Goal: Transaction & Acquisition: Book appointment/travel/reservation

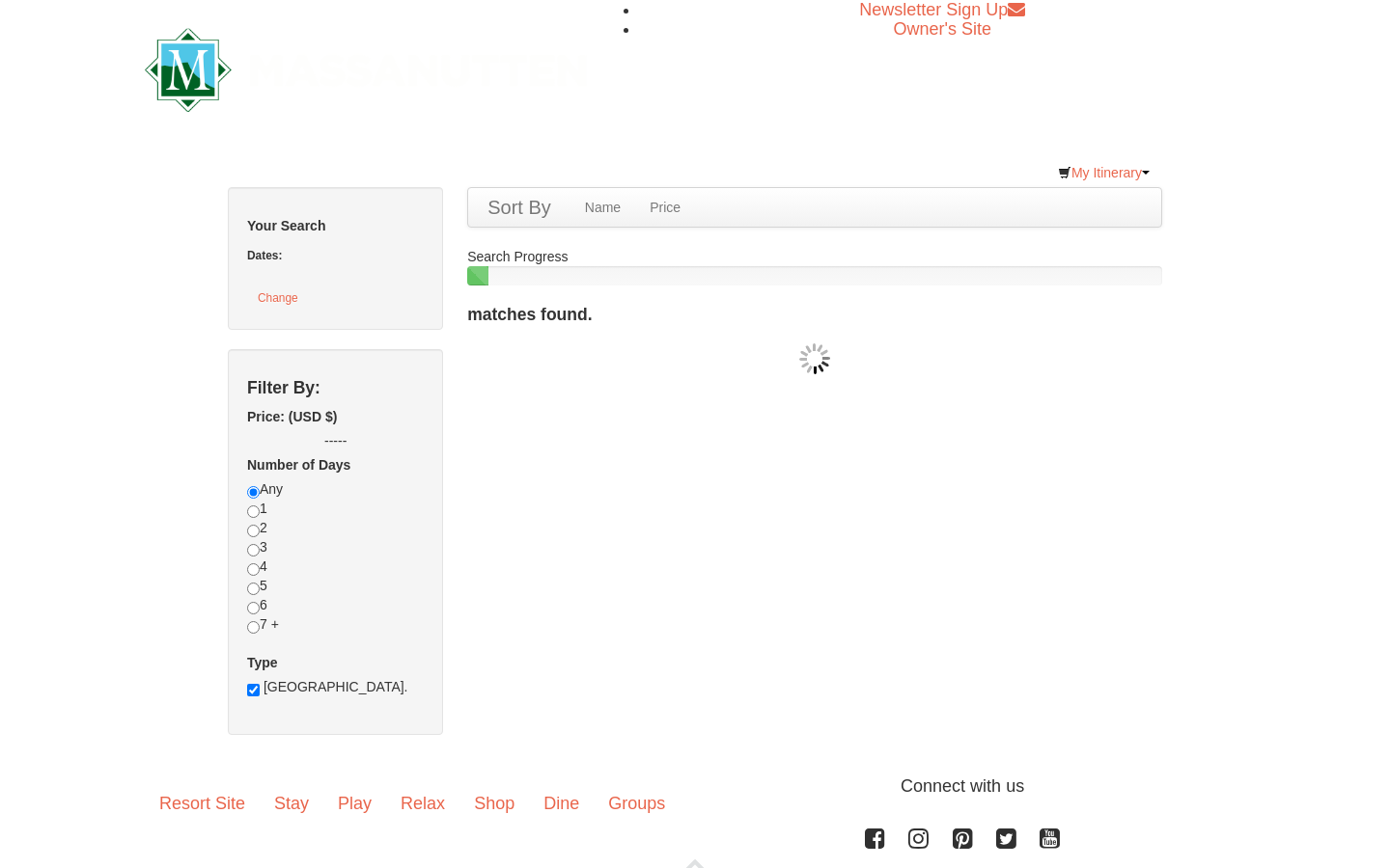
checkbox input "true"
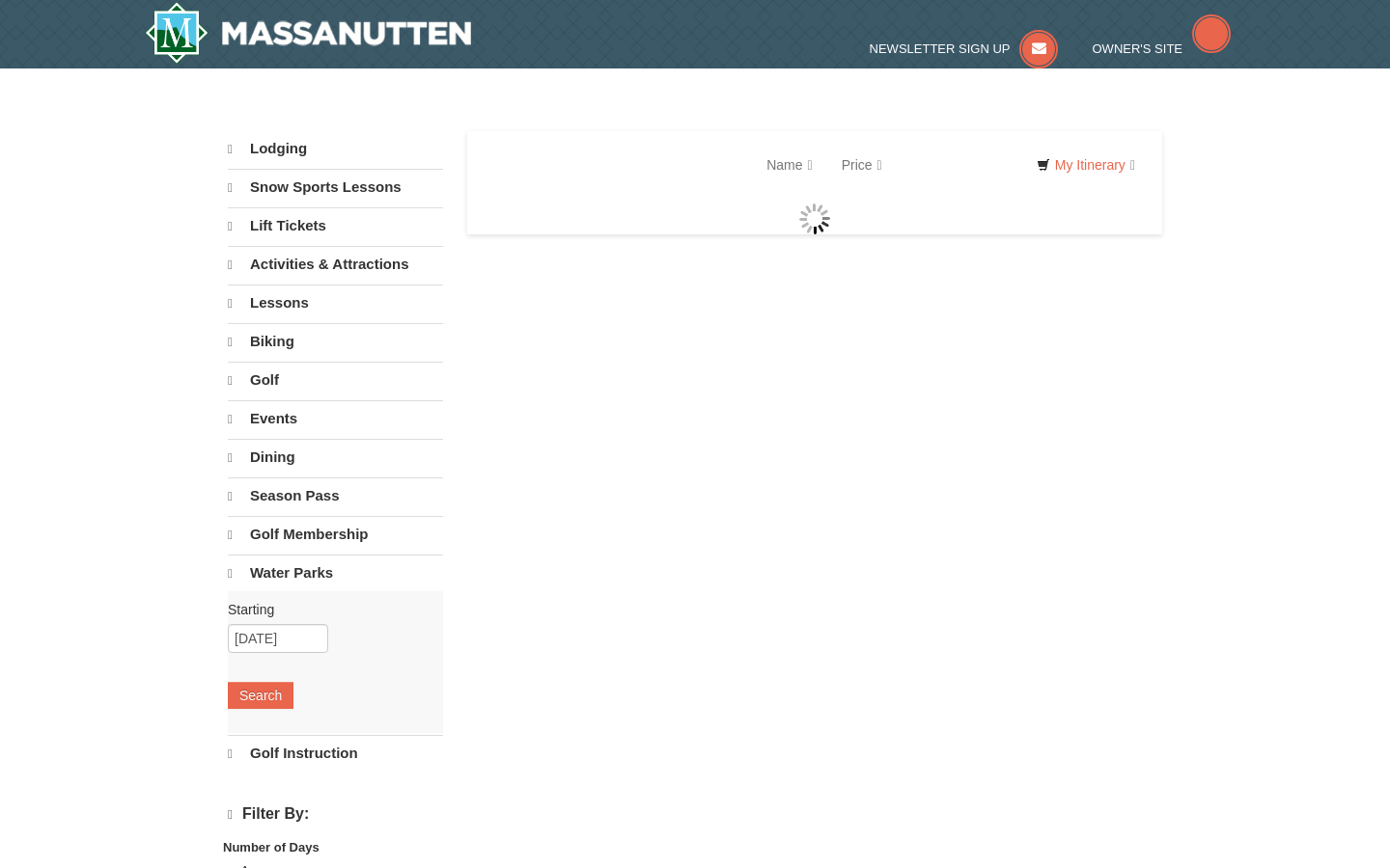
select select "9"
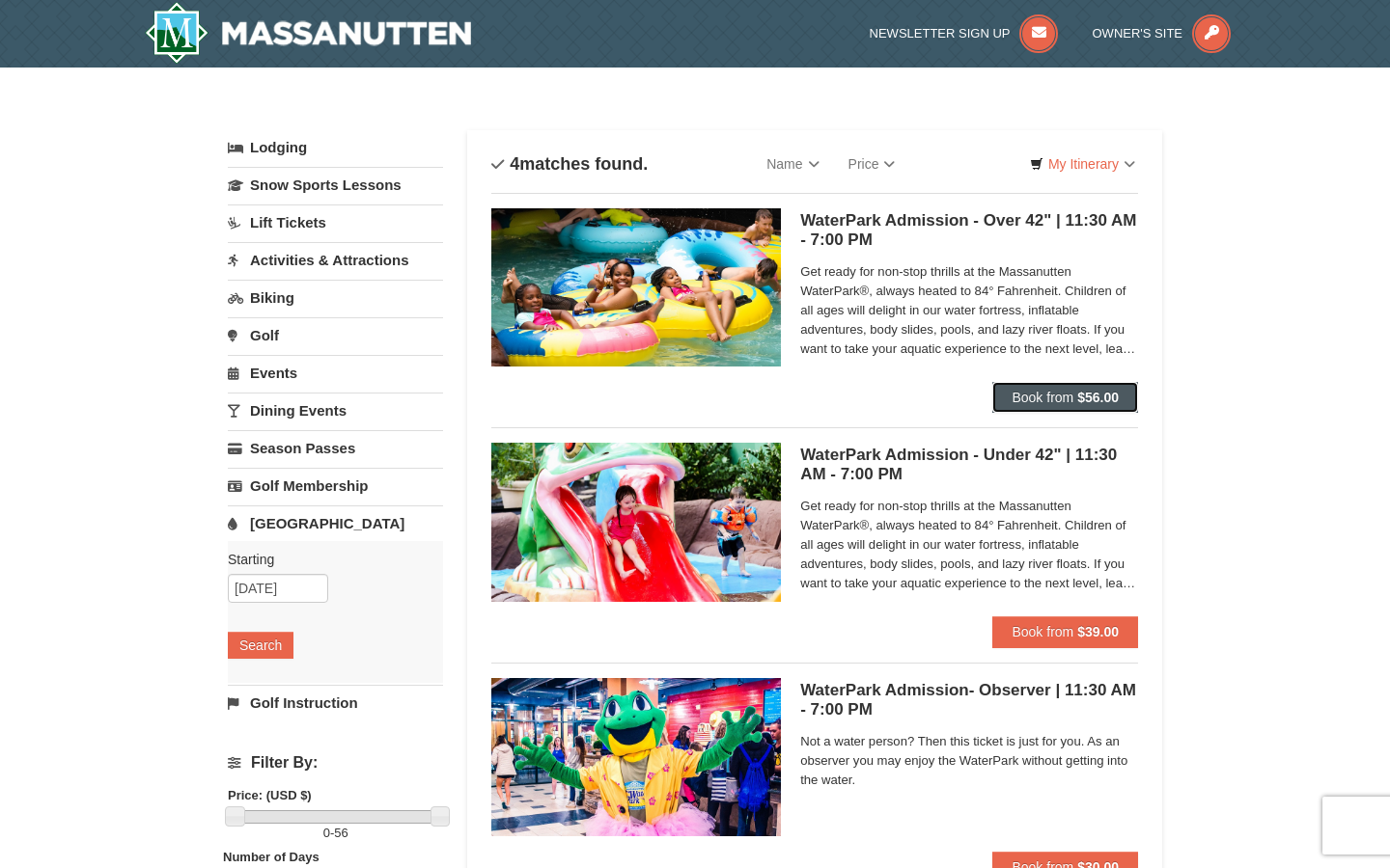
click at [1078, 401] on strong "$56.00" at bounding box center [1097, 398] width 42 height 16
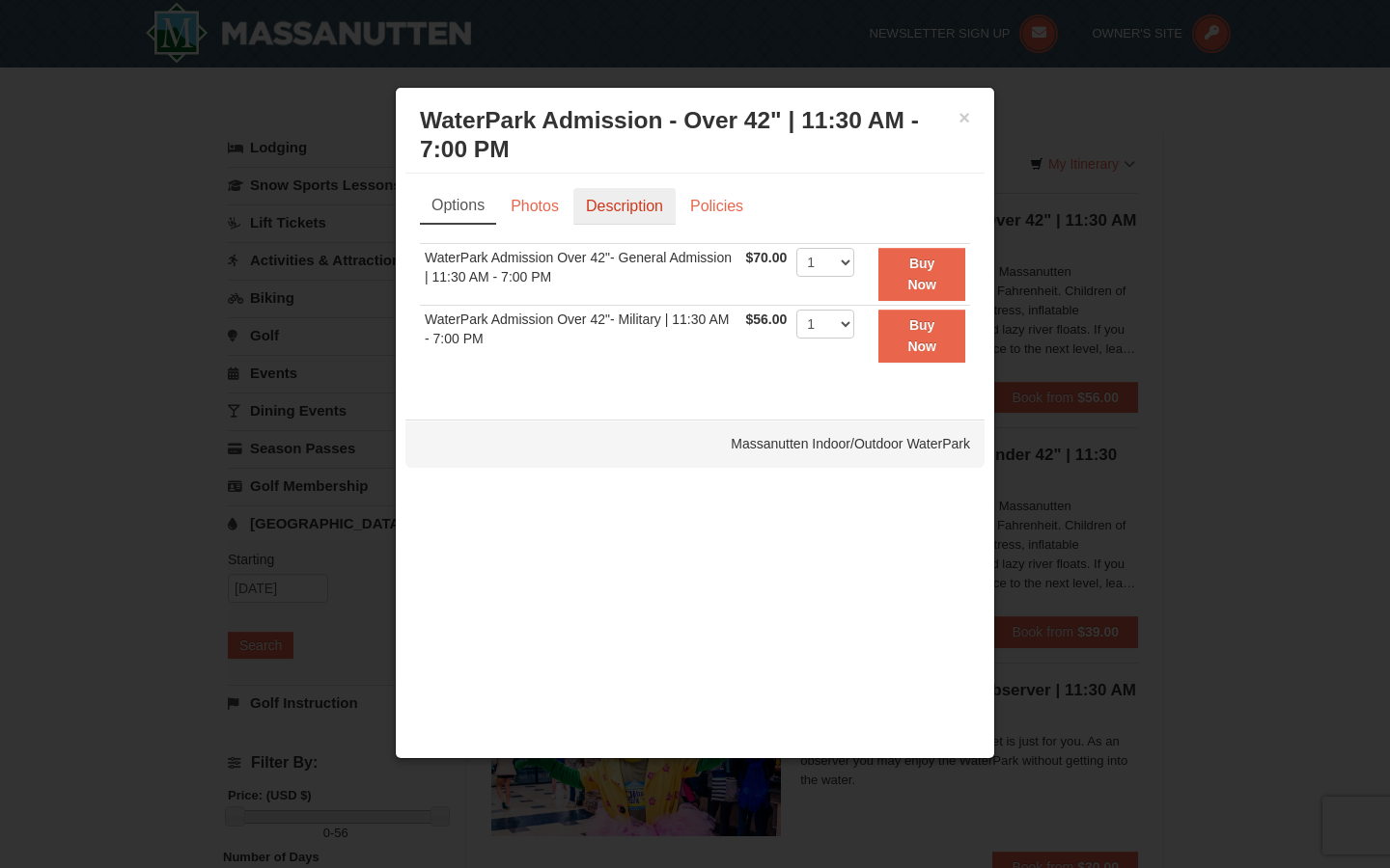
click at [641, 201] on link "Description" at bounding box center [624, 207] width 102 height 37
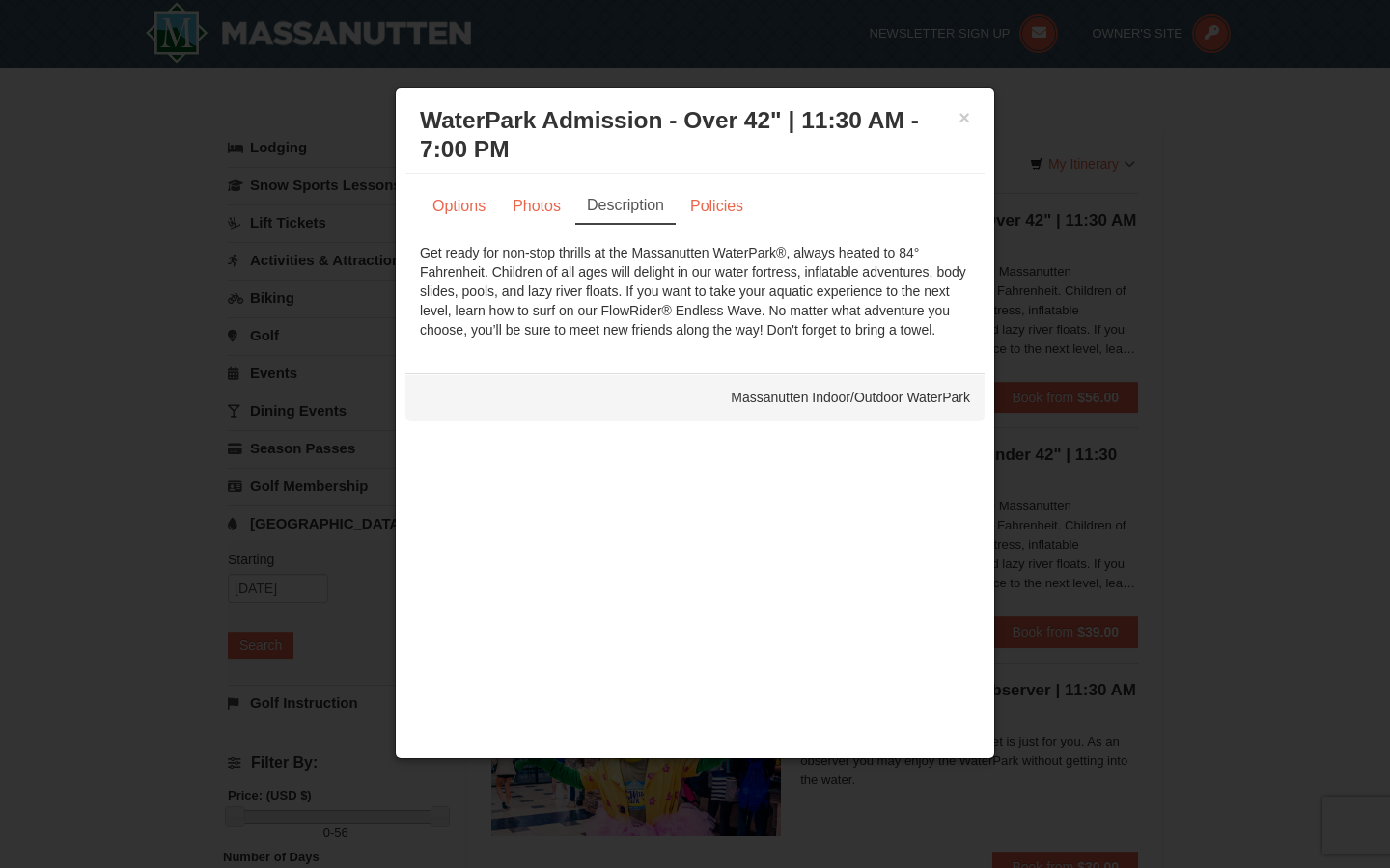
click at [290, 287] on div at bounding box center [695, 434] width 1390 height 868
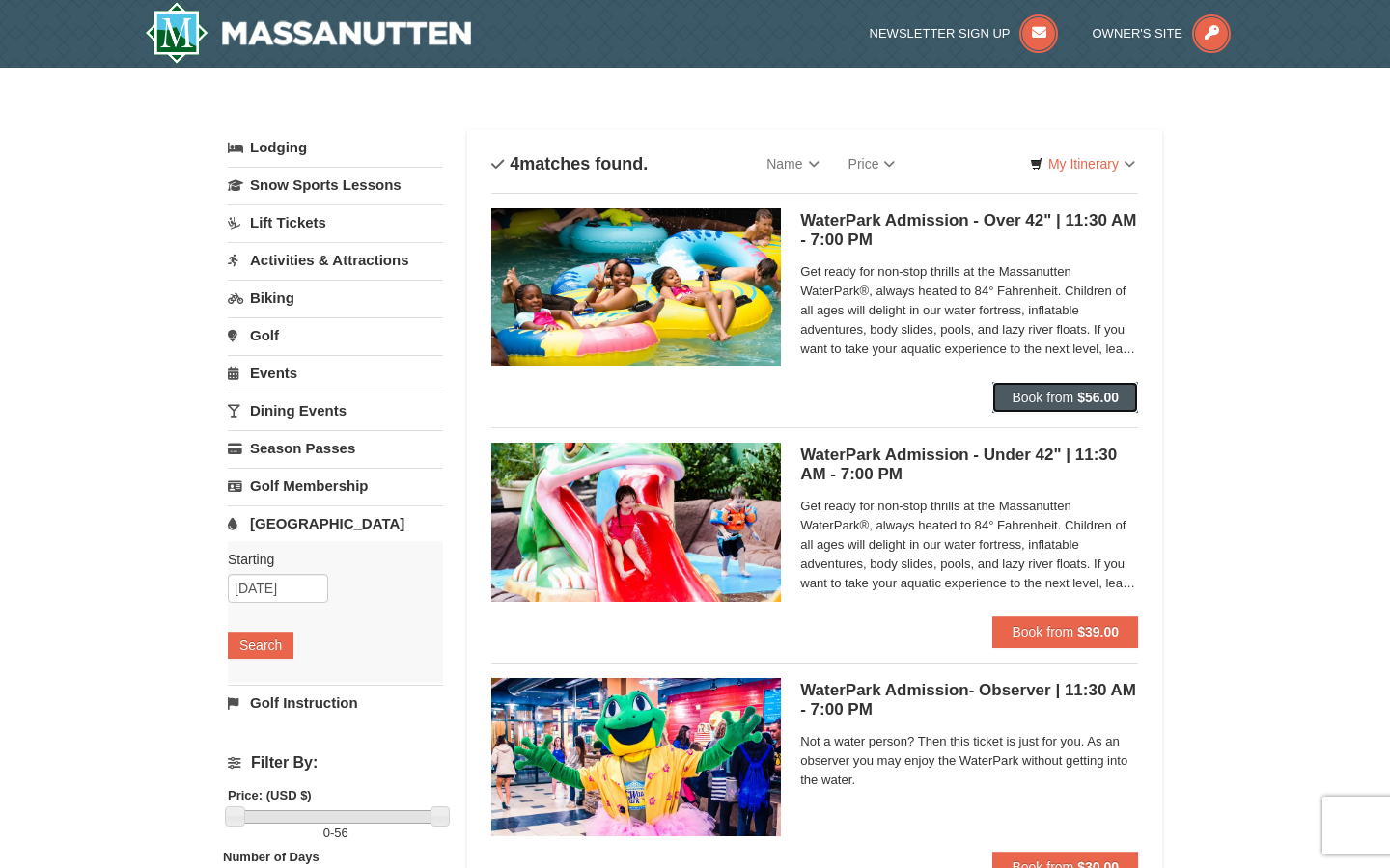
click at [1038, 394] on span "Book from" at bounding box center [1042, 398] width 61 height 16
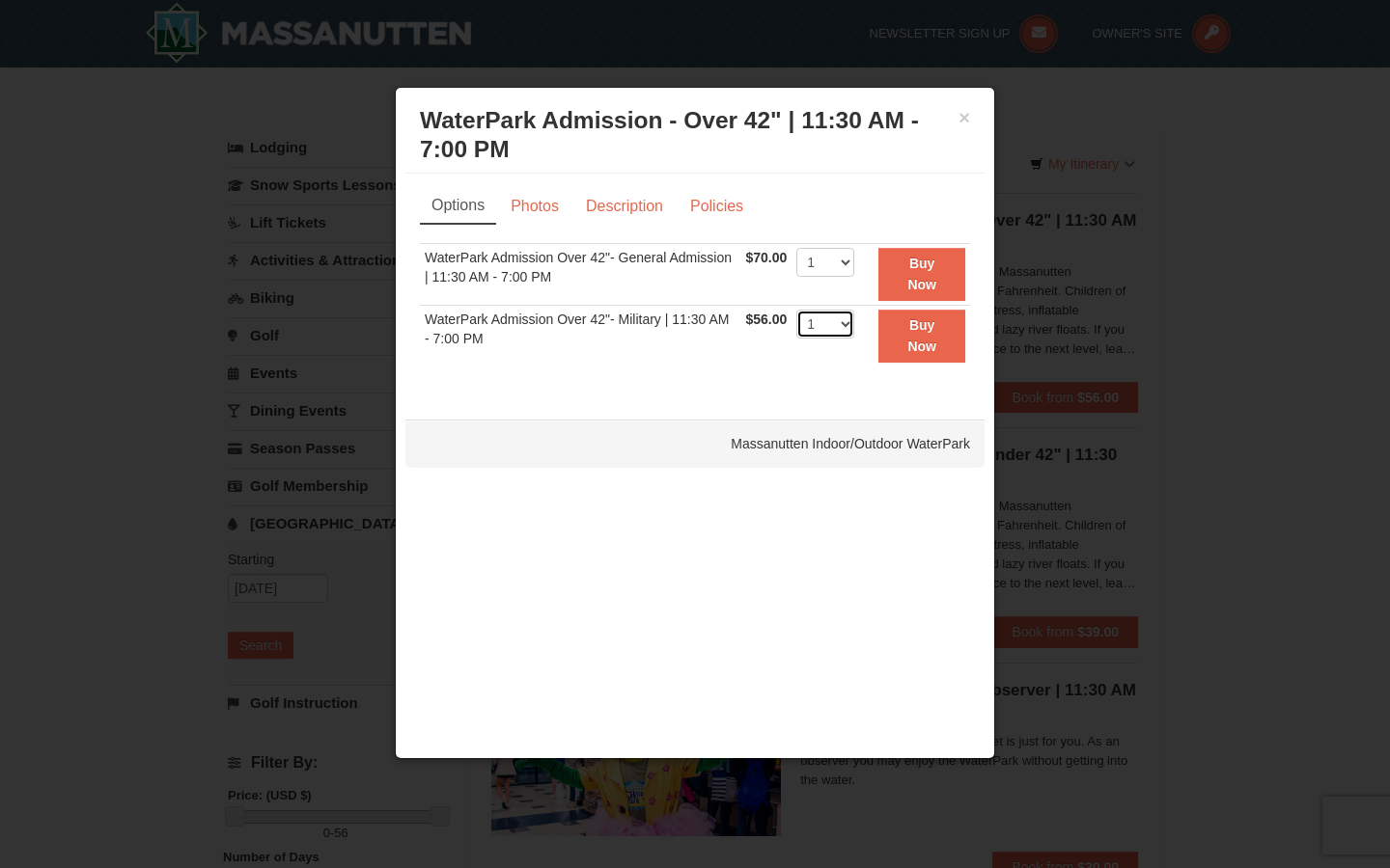
click at [842, 320] on select "1 2 3 4 5 6 7 8 9 10 11 12 13 14 15 16 17 18 19 20 21 22" at bounding box center [824, 325] width 58 height 29
select select "2"
click at [841, 268] on select "1 2 3 4 5 6 7 8 9 10 11 12 13 14 15 16 17 18 19 20 21 22" at bounding box center [824, 262] width 58 height 29
click at [695, 210] on link "Policies" at bounding box center [717, 207] width 78 height 37
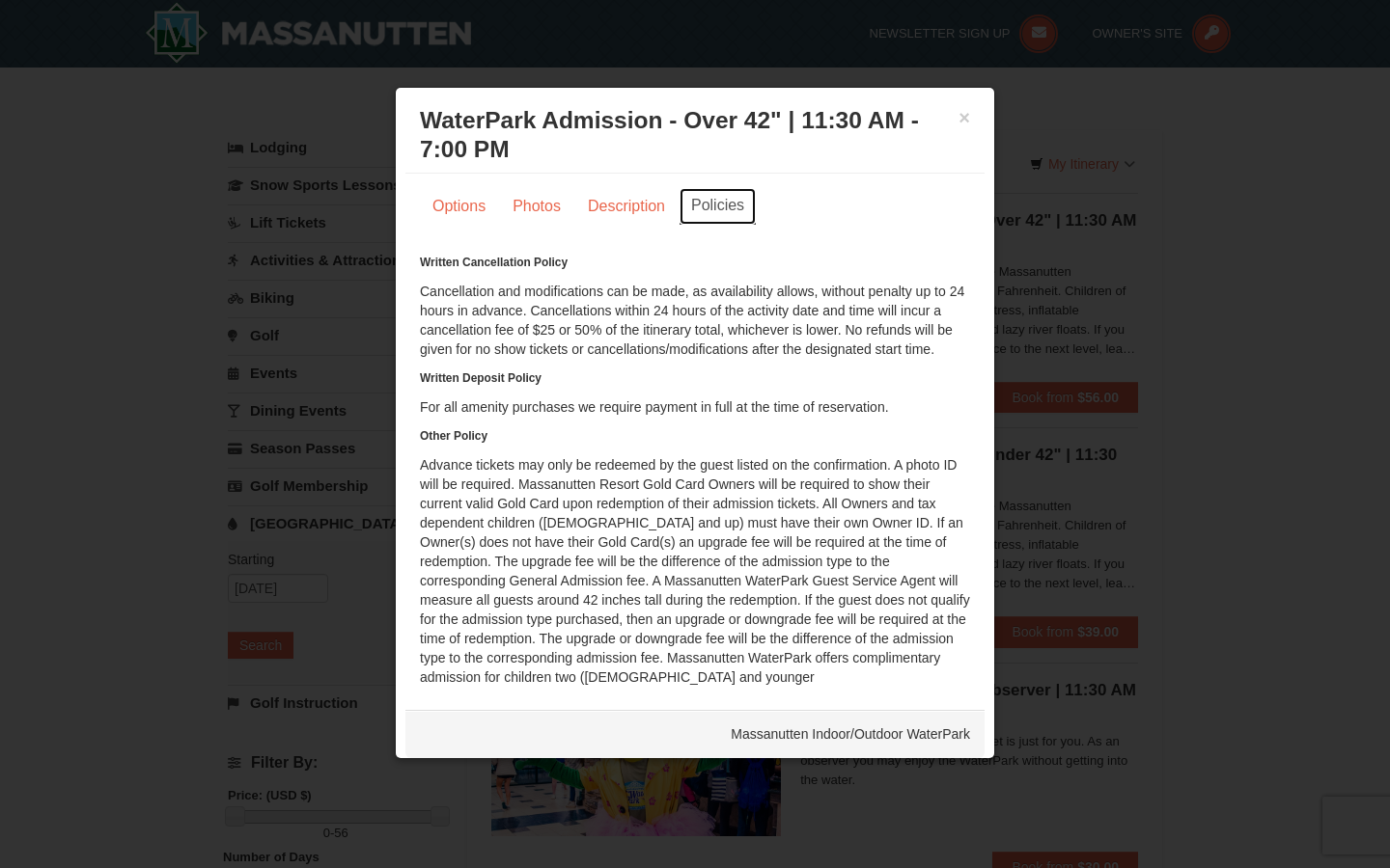
scroll to position [11, 0]
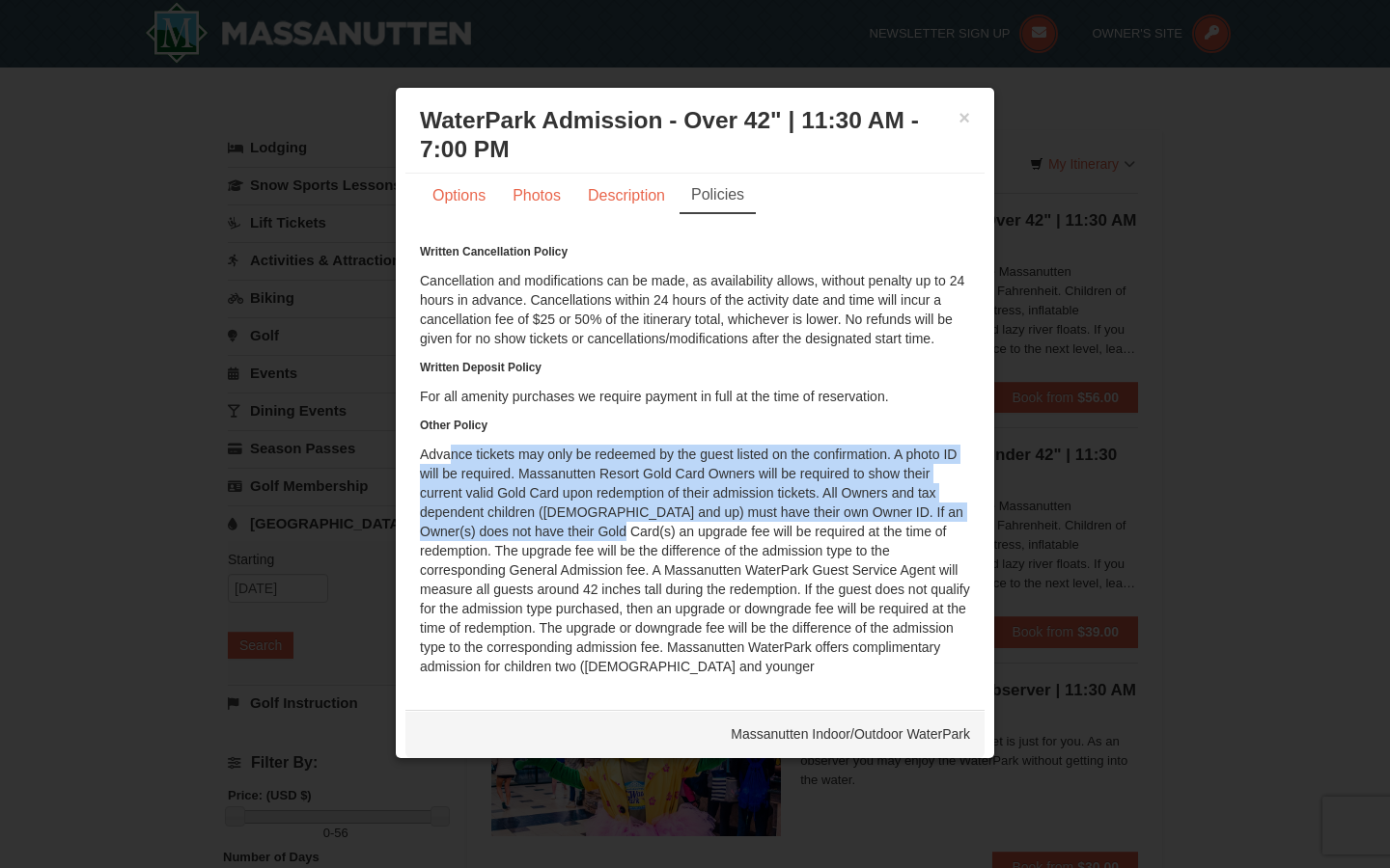
drag, startPoint x: 446, startPoint y: 462, endPoint x: 605, endPoint y: 535, distance: 175.0
click at [605, 535] on div "Written Cancellation Policy Cancellation and modifications can be made, as avai…" at bounding box center [695, 458] width 550 height 434
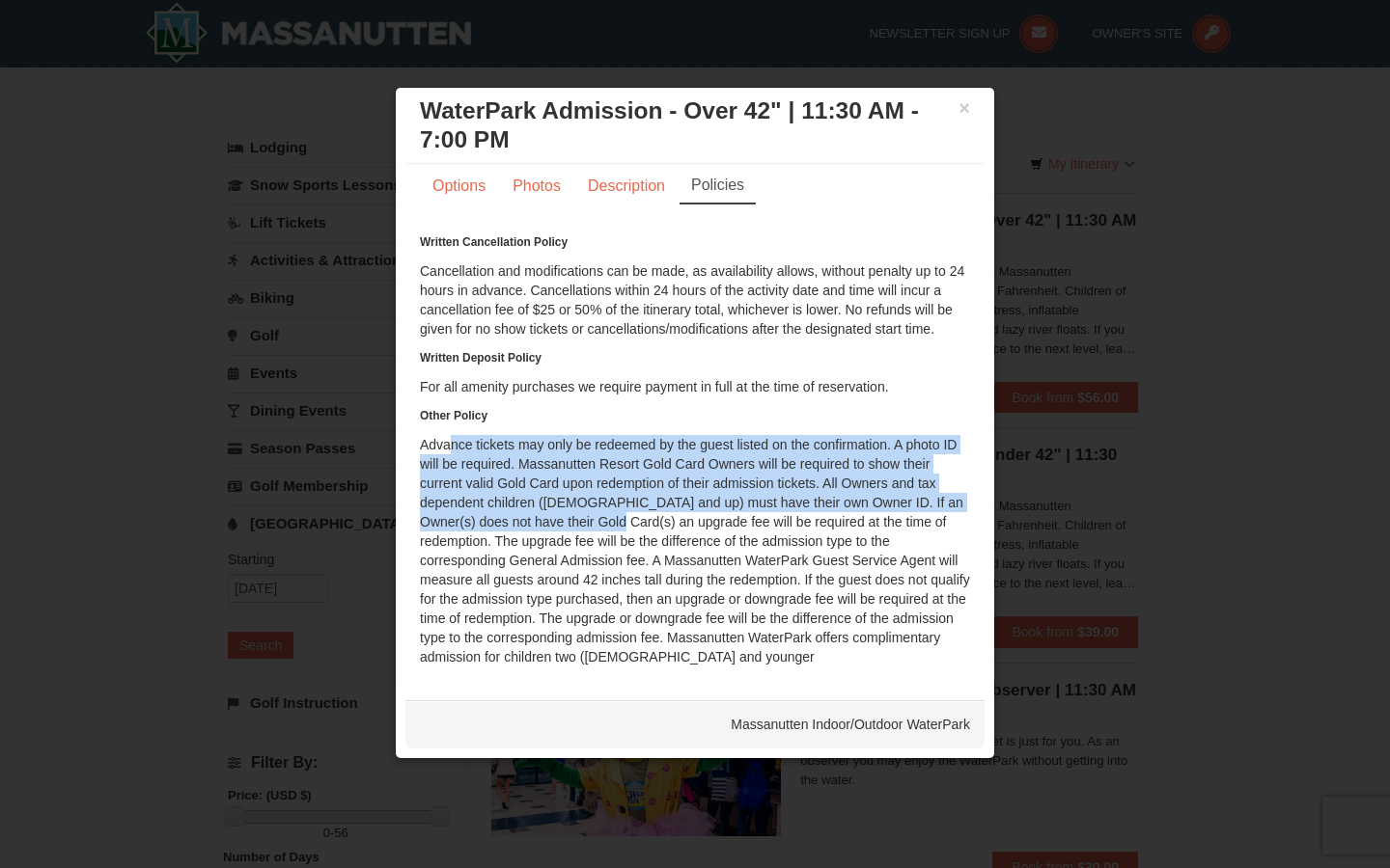
scroll to position [9, 0]
click at [615, 196] on link "Description" at bounding box center [626, 187] width 102 height 37
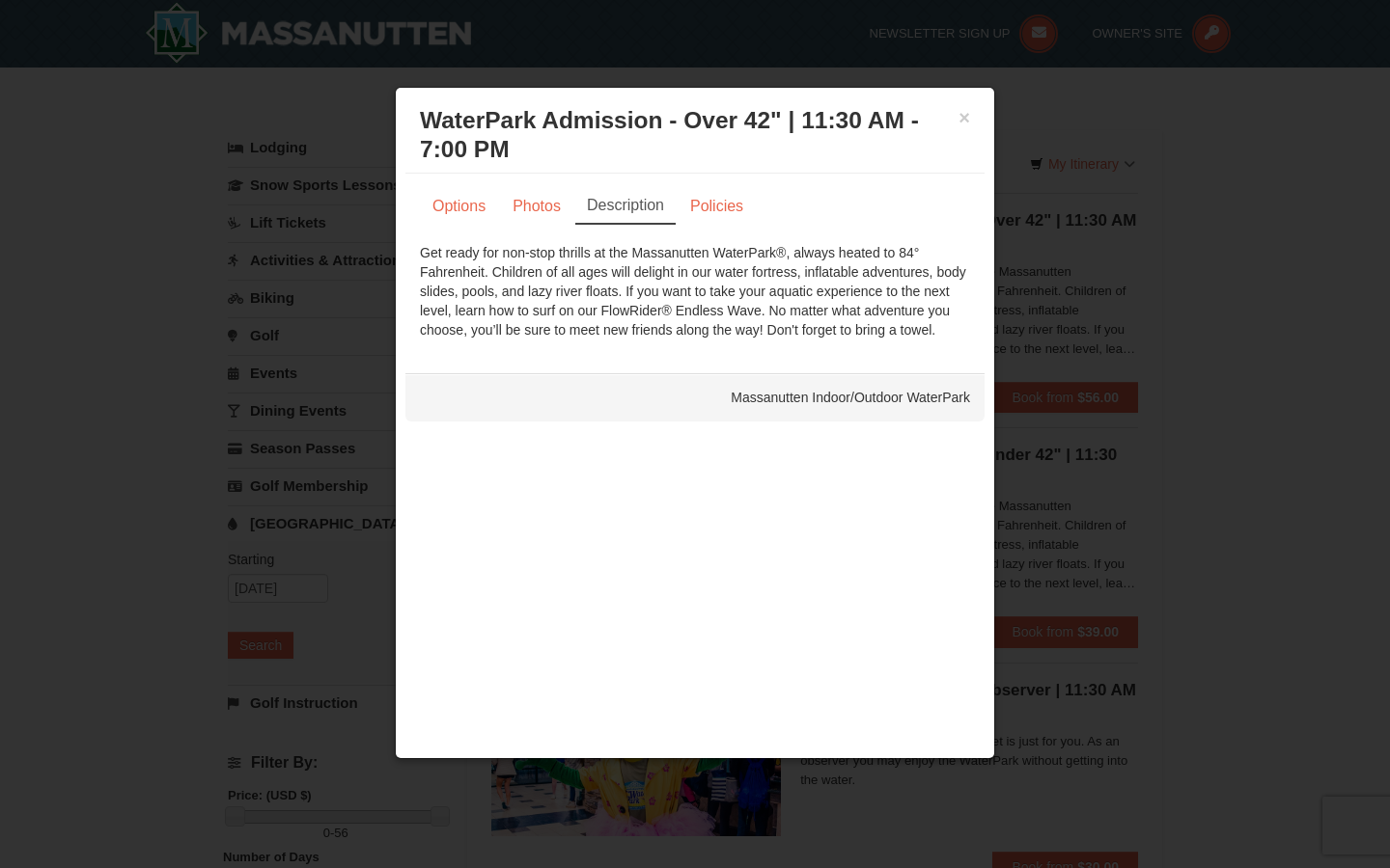
click at [336, 251] on div at bounding box center [695, 434] width 1390 height 868
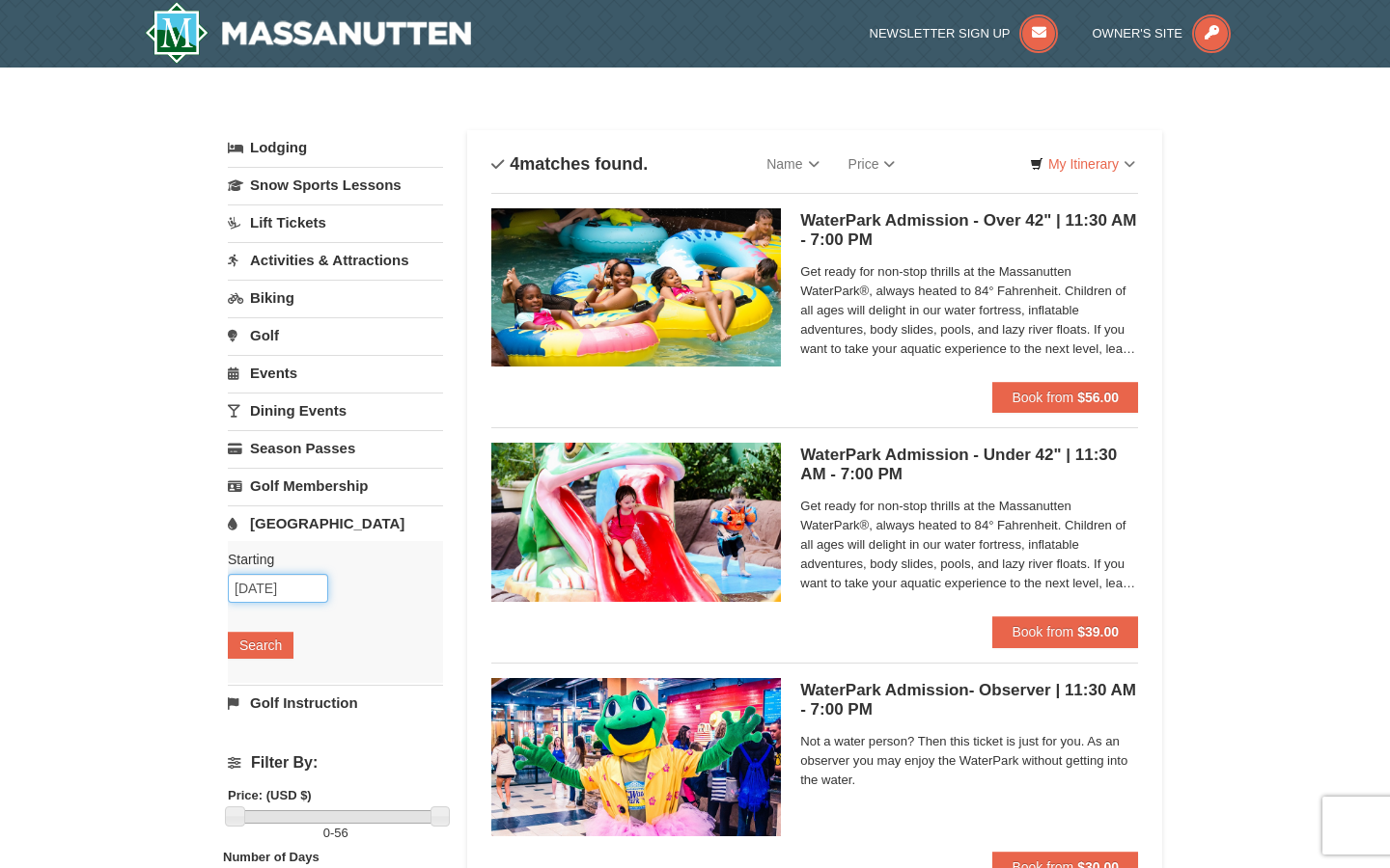
click at [262, 595] on input "12/30/2025" at bounding box center [277, 589] width 100 height 29
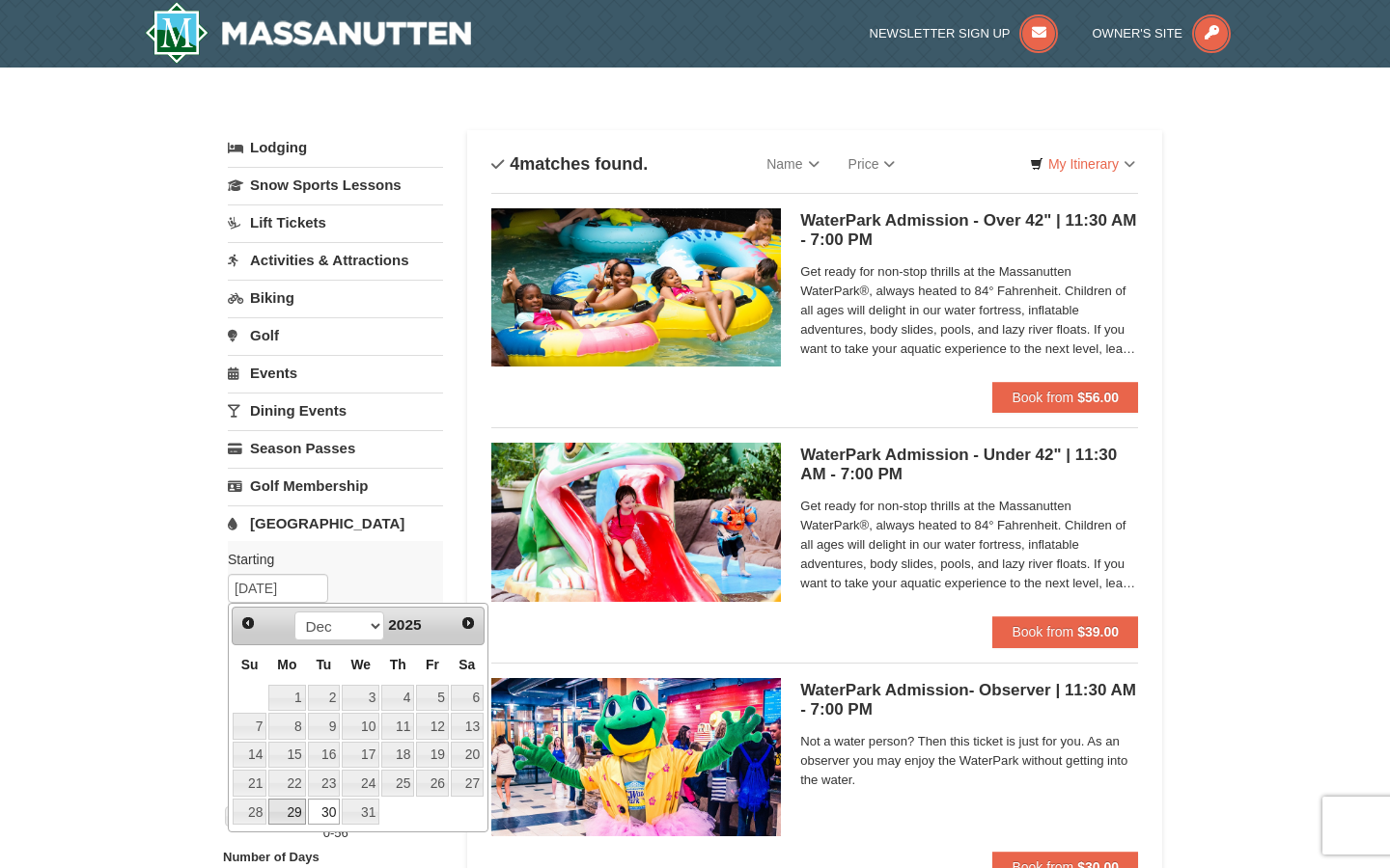
click at [297, 809] on link "29" at bounding box center [287, 812] width 37 height 27
type input "[DATE]"
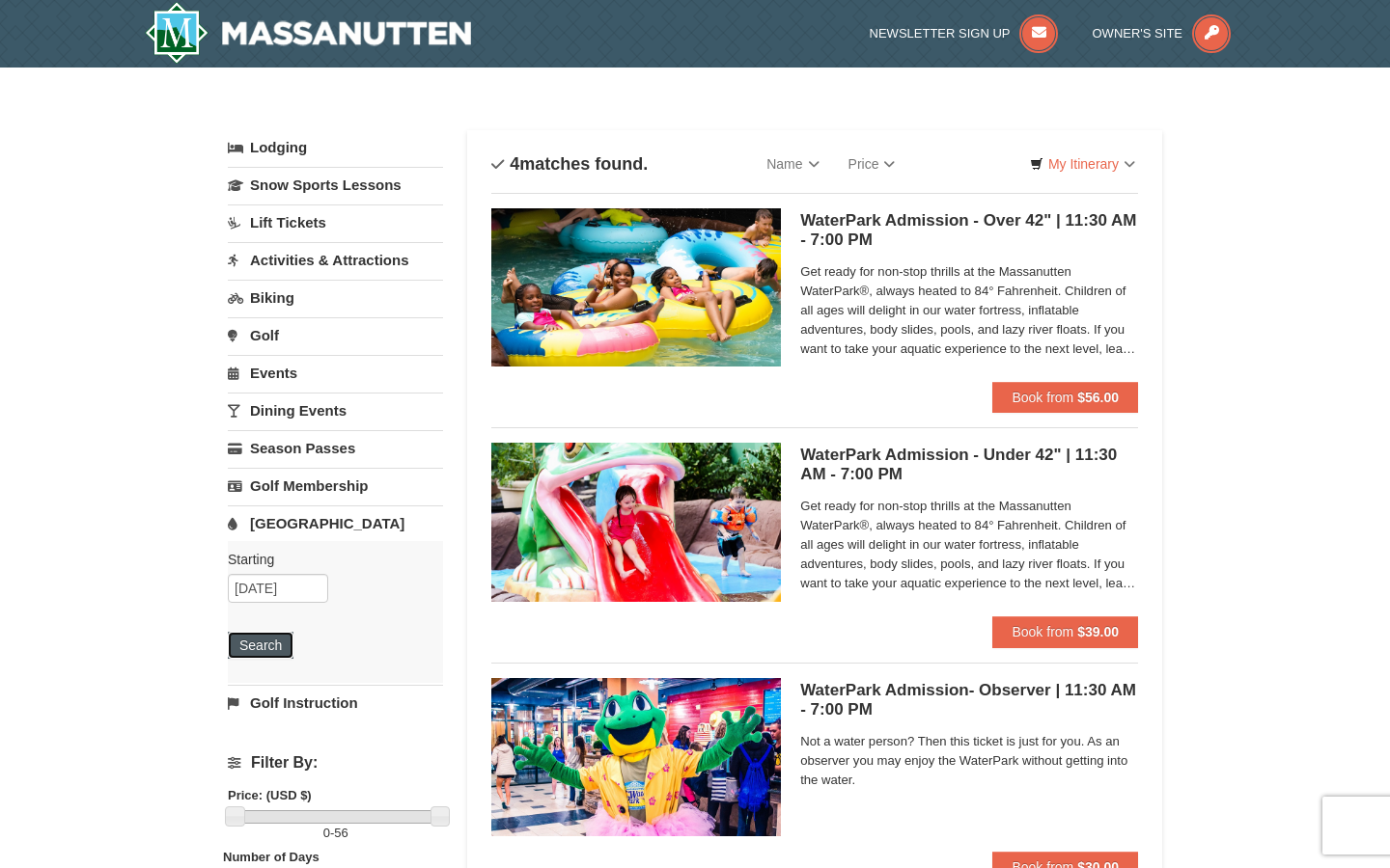
click at [270, 649] on button "Search" at bounding box center [259, 646] width 65 height 27
